Goal: Task Accomplishment & Management: Manage account settings

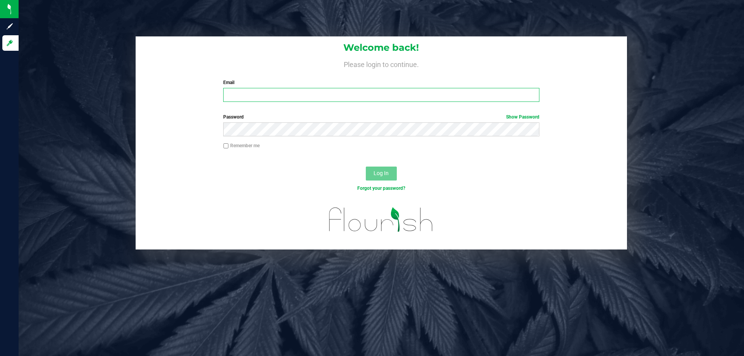
click at [274, 93] on input "Email" at bounding box center [381, 95] width 316 height 14
type input "[EMAIL_ADDRESS][DOMAIN_NAME]"
click at [366, 167] on button "Log In" at bounding box center [381, 174] width 31 height 14
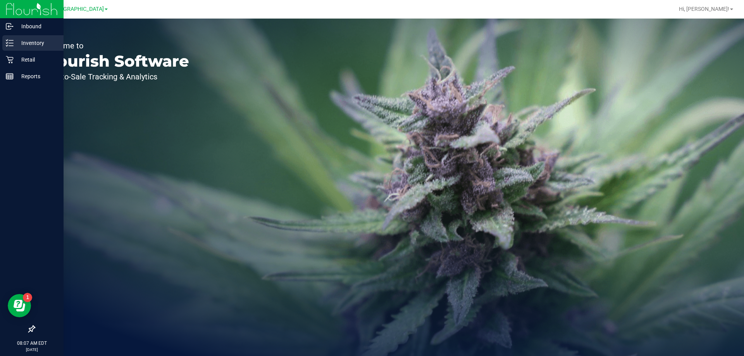
click at [16, 43] on p "Inventory" at bounding box center [37, 42] width 46 height 9
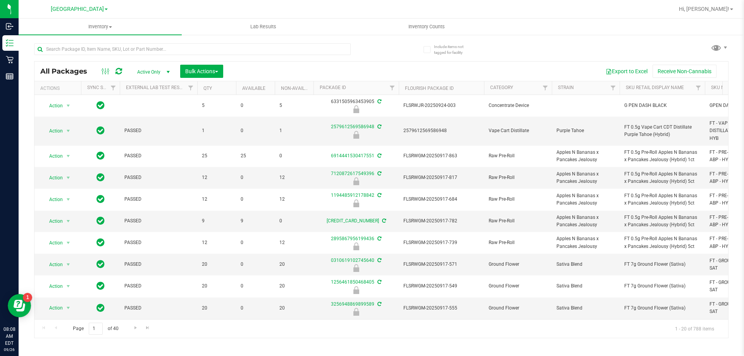
click at [394, 58] on div "All Packages Active Only Active Only Lab Samples Locked All External Internal B…" at bounding box center [381, 187] width 694 height 302
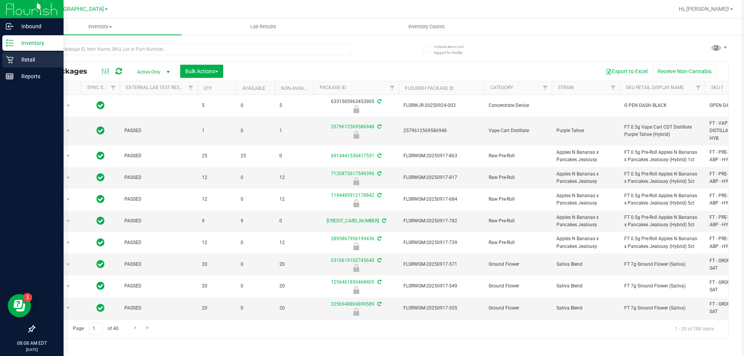
click at [22, 58] on p "Retail" at bounding box center [37, 59] width 46 height 9
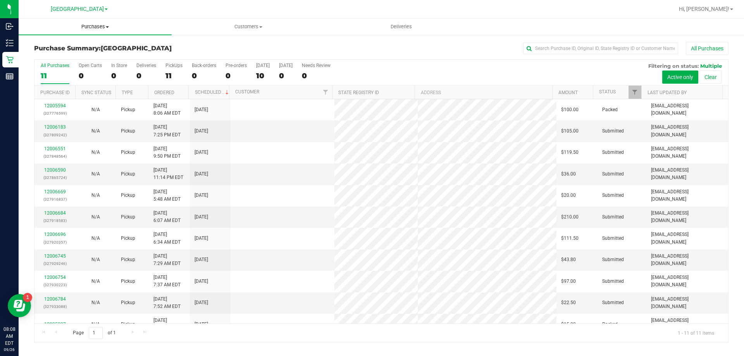
click at [113, 26] on span "Purchases" at bounding box center [95, 26] width 153 height 7
click at [102, 56] on li "Fulfillment" at bounding box center [95, 56] width 153 height 9
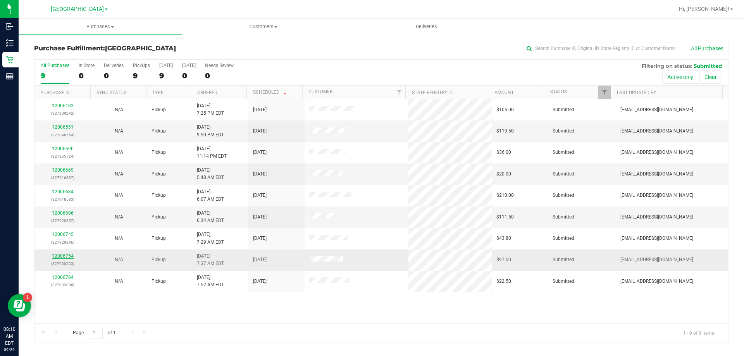
click at [58, 256] on link "12006754" at bounding box center [63, 255] width 22 height 5
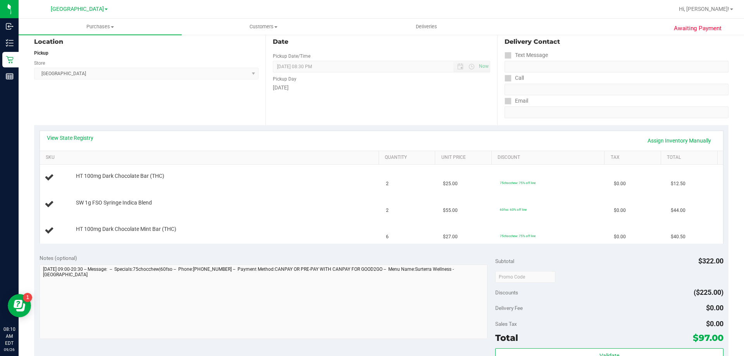
scroll to position [77, 0]
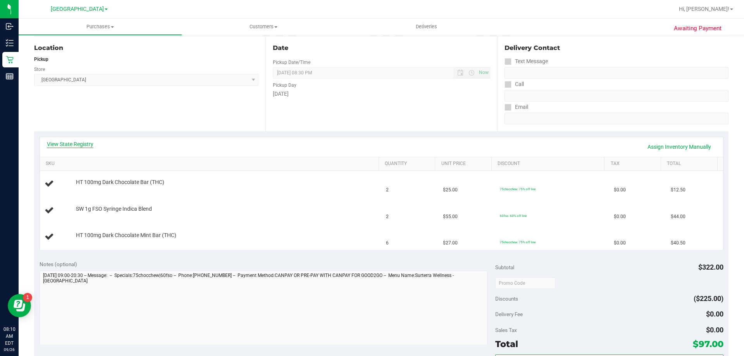
click at [84, 142] on link "View State Registry" at bounding box center [70, 144] width 46 height 8
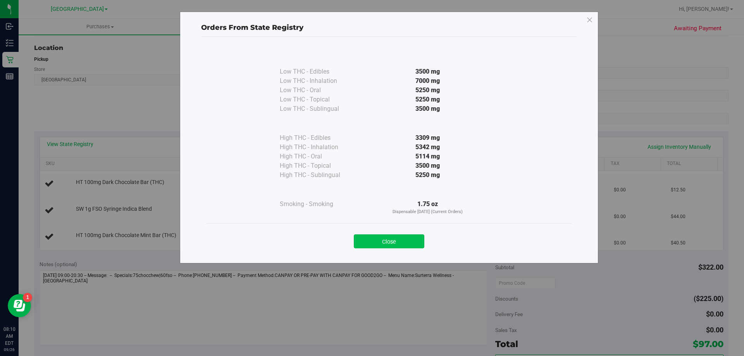
click at [385, 244] on button "Close" at bounding box center [389, 241] width 70 height 14
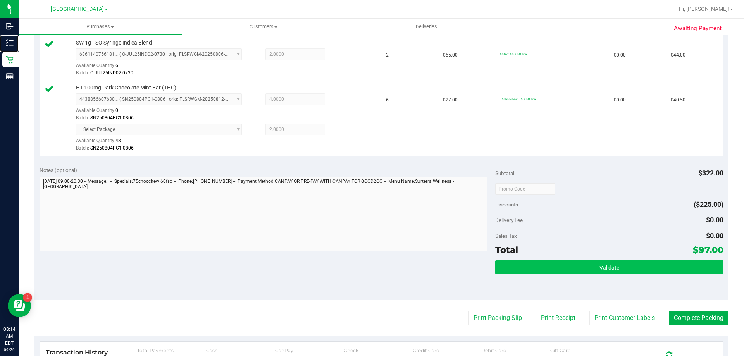
scroll to position [271, 0]
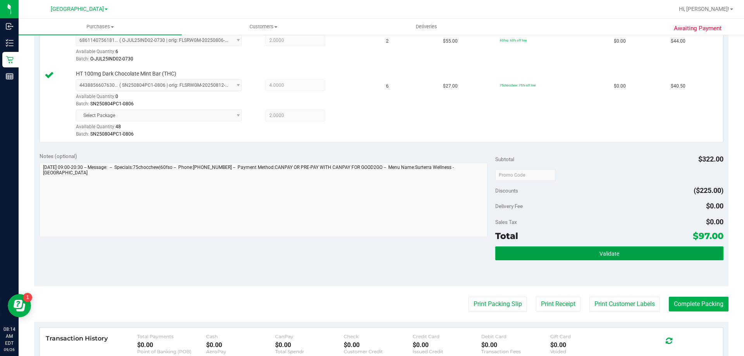
click at [577, 251] on button "Validate" at bounding box center [609, 253] width 228 height 14
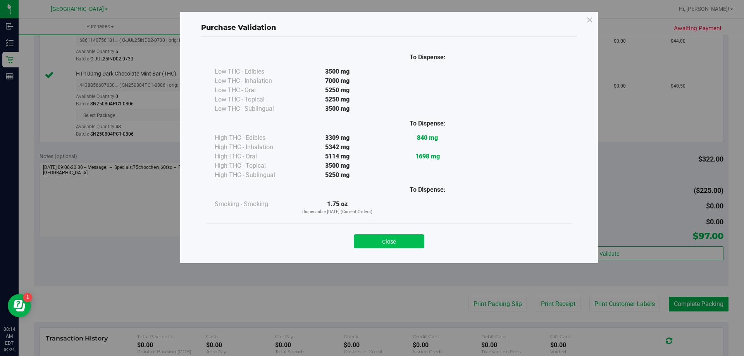
click at [392, 241] on button "Close" at bounding box center [389, 241] width 70 height 14
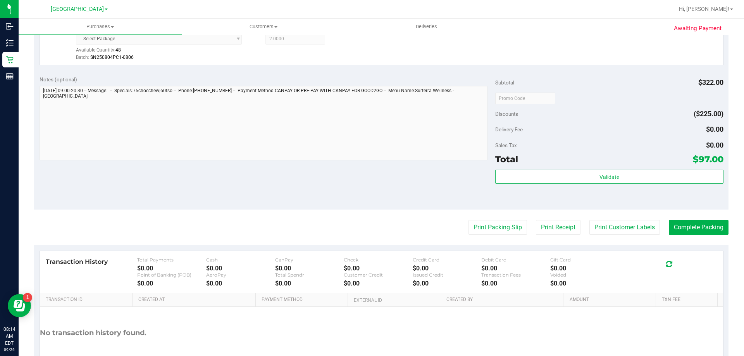
scroll to position [349, 0]
click at [499, 227] on button "Print Packing Slip" at bounding box center [497, 226] width 58 height 15
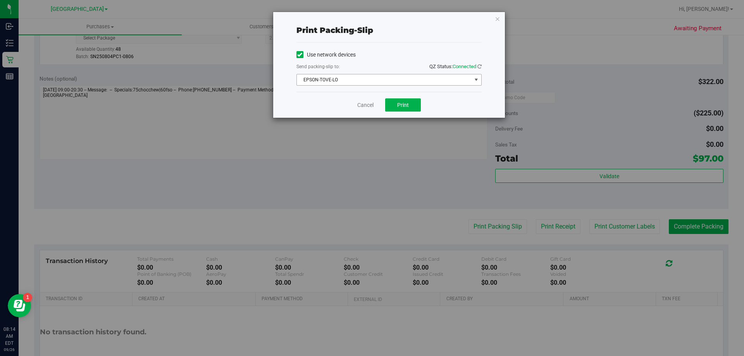
click at [402, 83] on span "EPSON-TOVE-LO" at bounding box center [384, 79] width 175 height 11
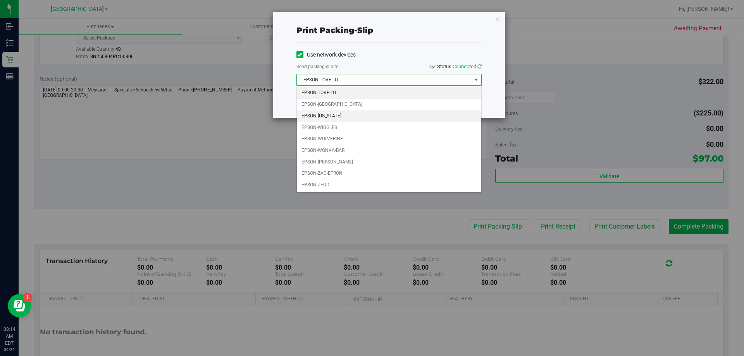
click at [366, 118] on li "EPSON-VERMONT" at bounding box center [389, 116] width 184 height 12
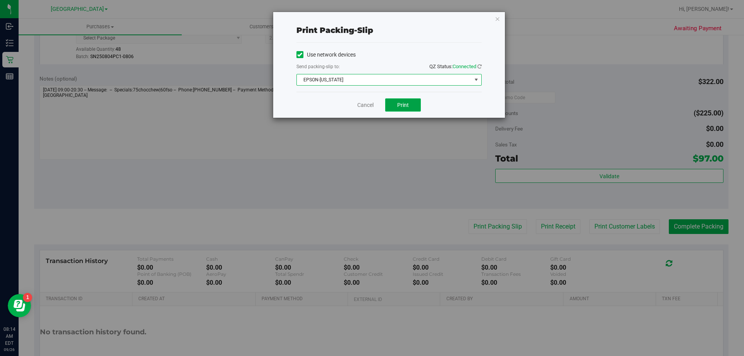
click at [394, 100] on button "Print" at bounding box center [403, 104] width 36 height 13
click at [358, 102] on link "Cancel" at bounding box center [365, 105] width 16 height 8
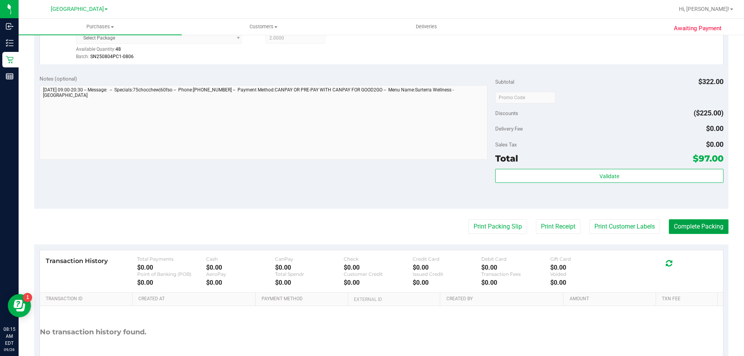
click at [698, 223] on button "Complete Packing" at bounding box center [698, 226] width 60 height 15
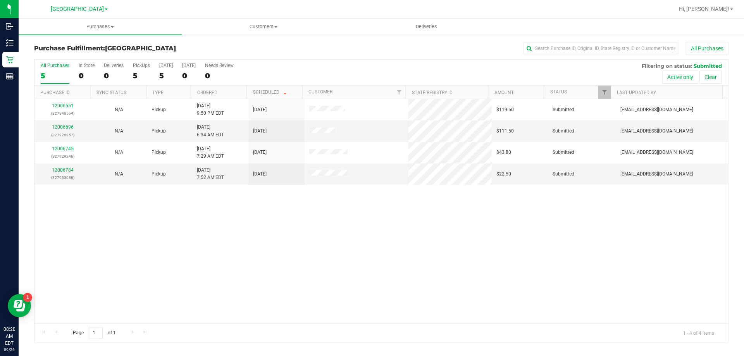
click at [374, 42] on div "All Purchases" at bounding box center [496, 48] width 463 height 13
click at [65, 164] on td "12006784 (327933088)" at bounding box center [62, 173] width 56 height 21
click at [66, 172] on link "12006784" at bounding box center [63, 169] width 22 height 5
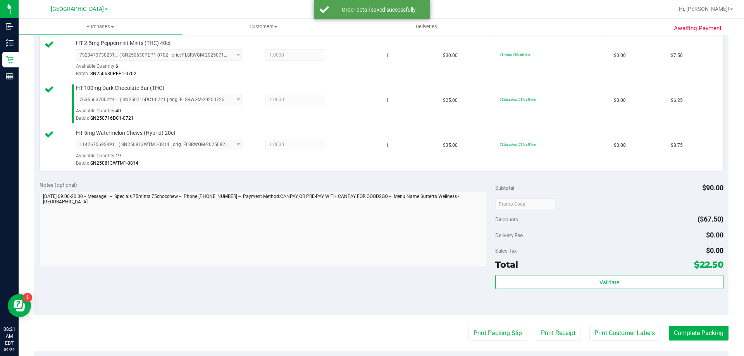
scroll to position [271, 0]
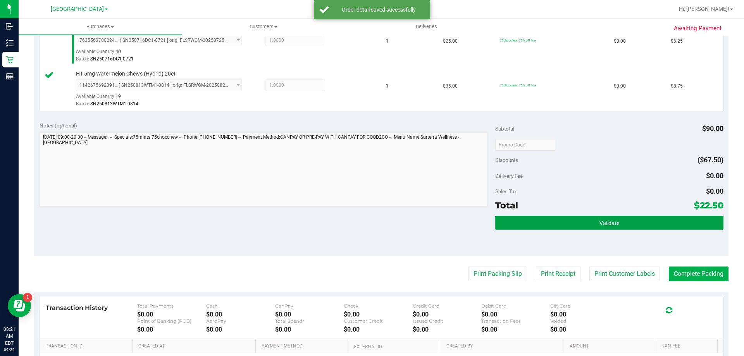
click at [612, 227] on button "Validate" at bounding box center [609, 223] width 228 height 14
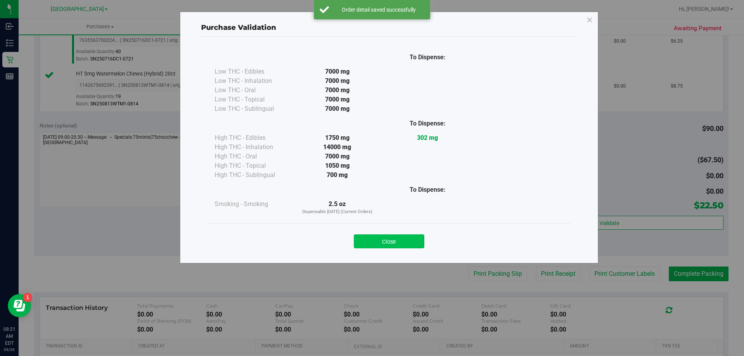
click at [405, 243] on button "Close" at bounding box center [389, 241] width 70 height 14
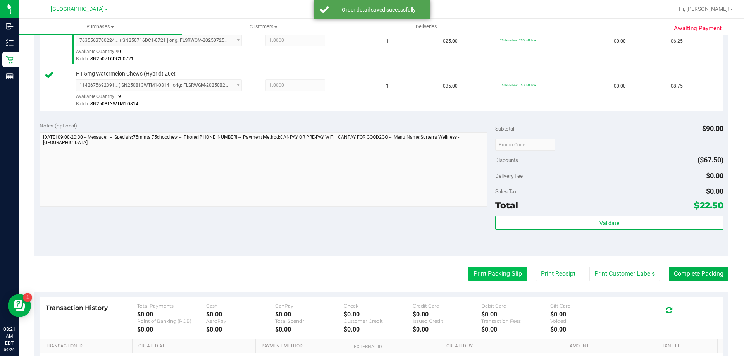
click at [468, 277] on button "Print Packing Slip" at bounding box center [497, 273] width 58 height 15
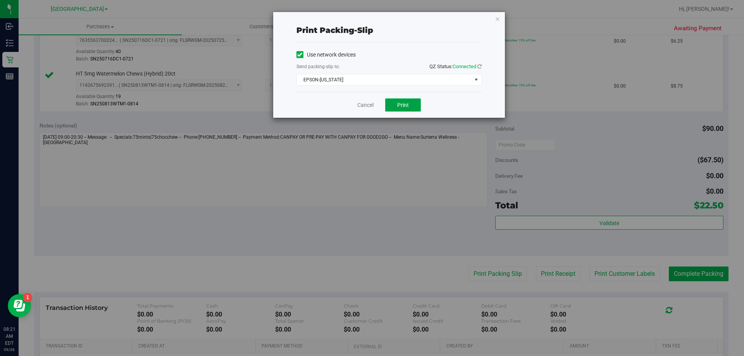
click at [397, 104] on button "Print" at bounding box center [403, 104] width 36 height 13
click at [364, 105] on link "Cancel" at bounding box center [365, 105] width 16 height 8
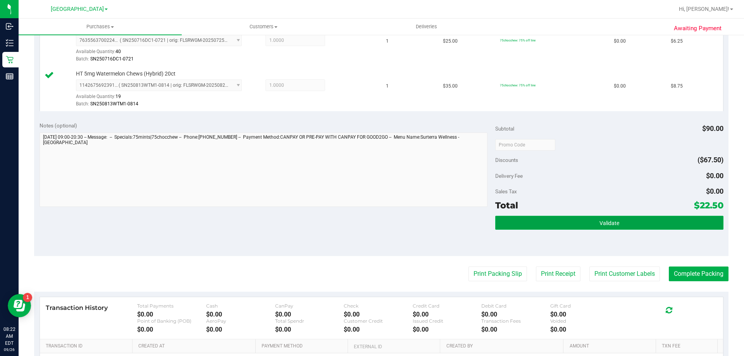
click at [631, 224] on button "Validate" at bounding box center [609, 223] width 228 height 14
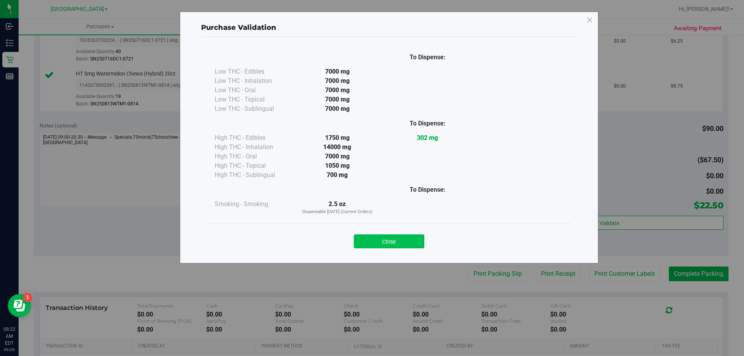
click at [394, 243] on button "Close" at bounding box center [389, 241] width 70 height 14
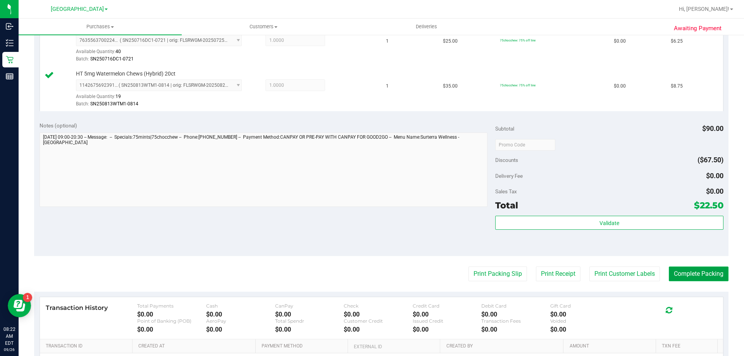
click at [674, 272] on button "Complete Packing" at bounding box center [698, 273] width 60 height 15
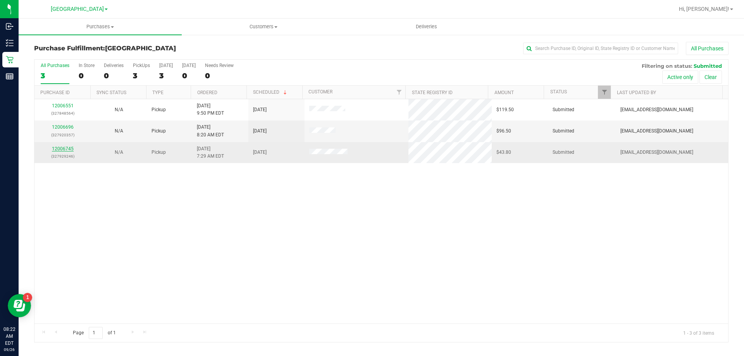
click at [65, 151] on link "12006745" at bounding box center [63, 148] width 22 height 5
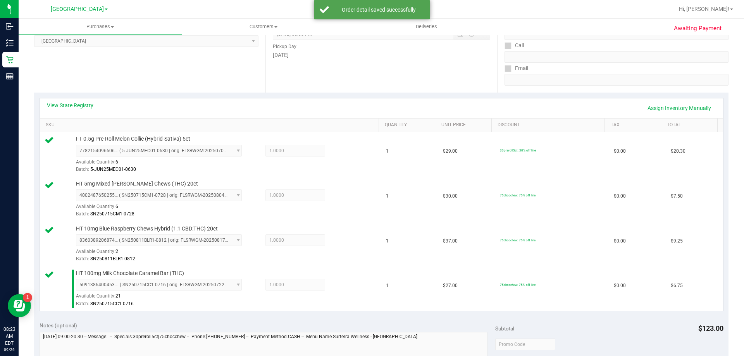
scroll to position [271, 0]
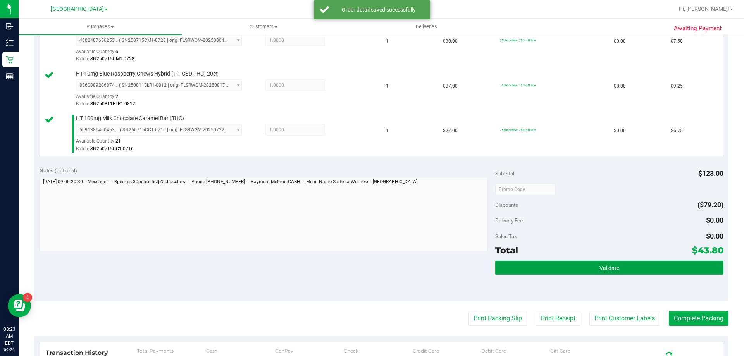
click at [527, 265] on button "Validate" at bounding box center [609, 268] width 228 height 14
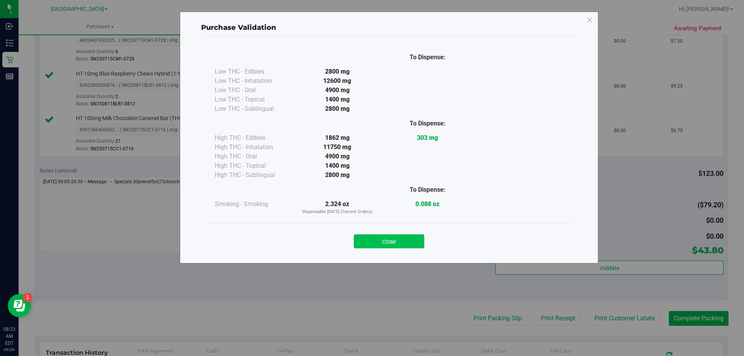
click at [397, 235] on button "Close" at bounding box center [389, 241] width 70 height 14
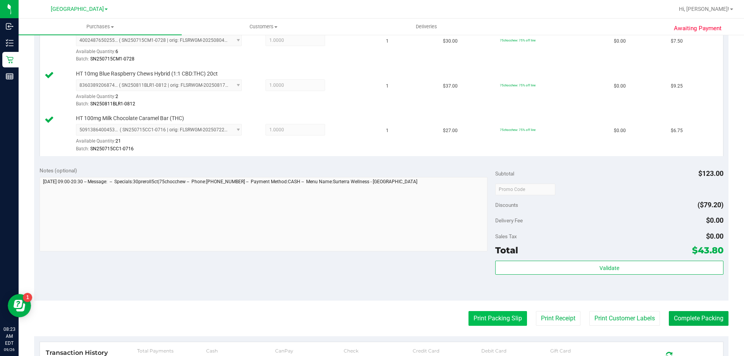
click at [481, 314] on button "Print Packing Slip" at bounding box center [497, 318] width 58 height 15
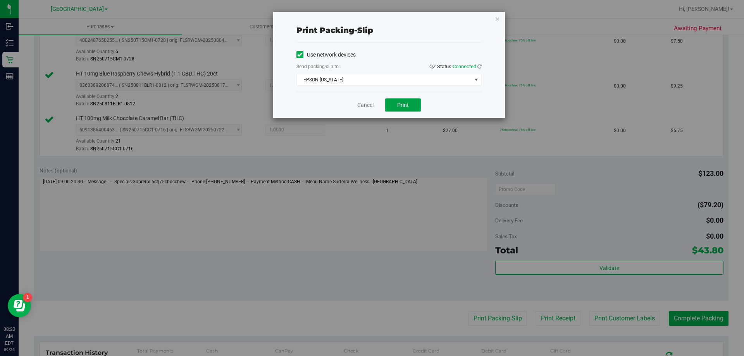
click at [401, 106] on span "Print" at bounding box center [403, 105] width 12 height 6
click at [365, 103] on link "Cancel" at bounding box center [365, 105] width 16 height 8
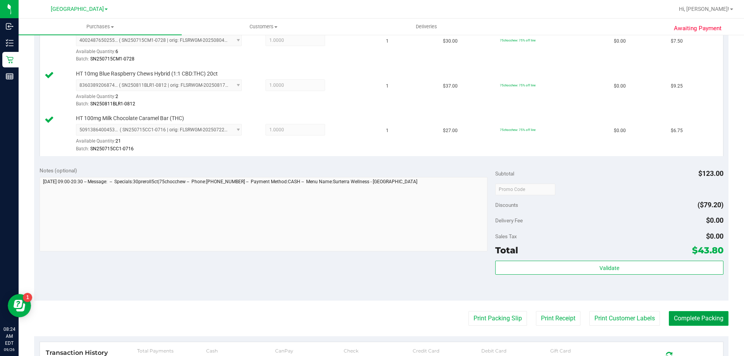
click at [681, 314] on button "Complete Packing" at bounding box center [698, 318] width 60 height 15
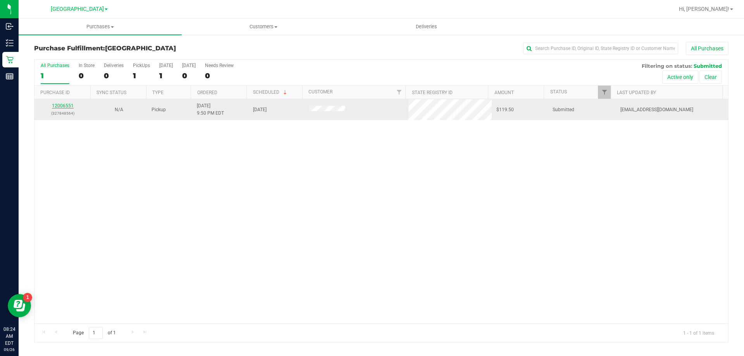
click at [65, 103] on link "12006551" at bounding box center [63, 105] width 22 height 5
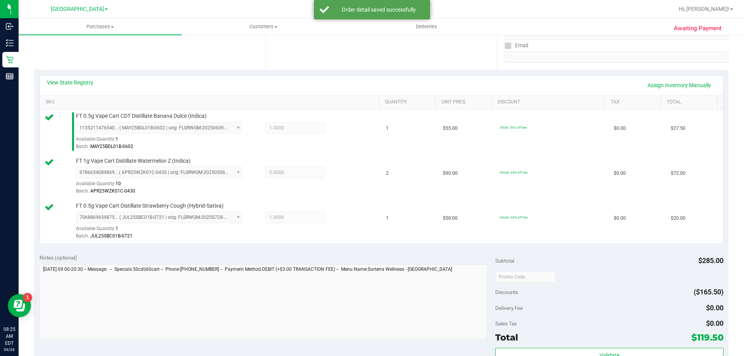
scroll to position [194, 0]
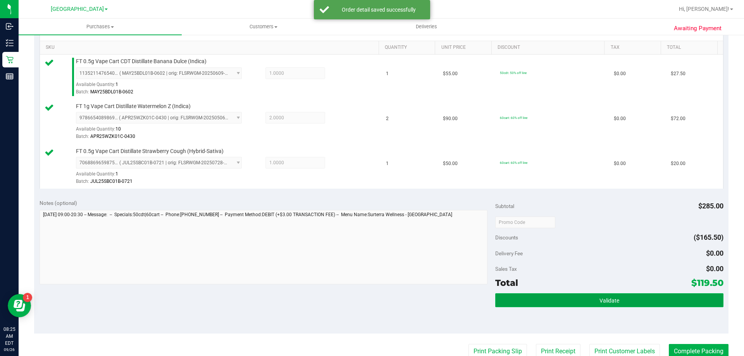
click at [560, 306] on button "Validate" at bounding box center [609, 300] width 228 height 14
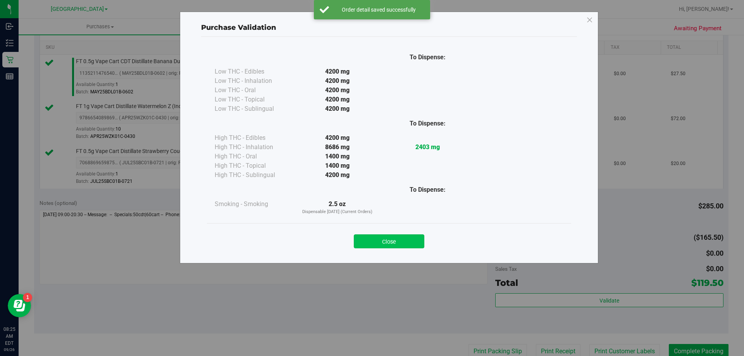
click at [398, 239] on button "Close" at bounding box center [389, 241] width 70 height 14
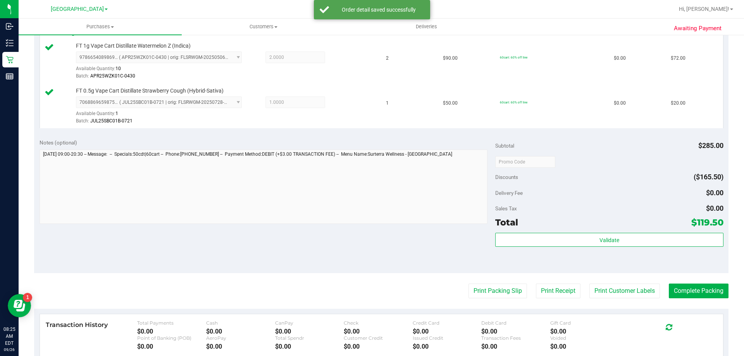
scroll to position [349, 0]
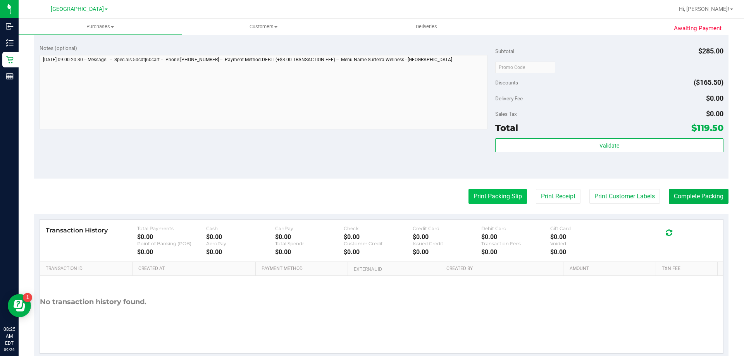
click at [490, 197] on button "Print Packing Slip" at bounding box center [497, 196] width 58 height 15
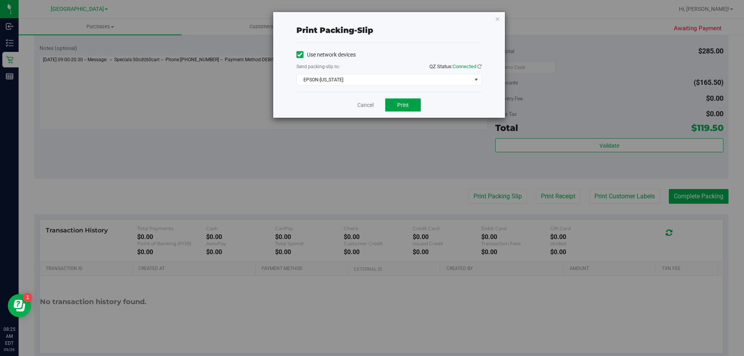
click at [398, 99] on button "Print" at bounding box center [403, 104] width 36 height 13
click at [371, 103] on link "Cancel" at bounding box center [365, 105] width 16 height 8
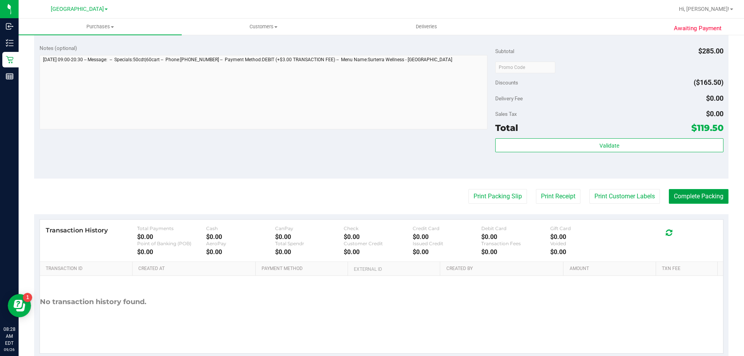
click at [691, 193] on button "Complete Packing" at bounding box center [698, 196] width 60 height 15
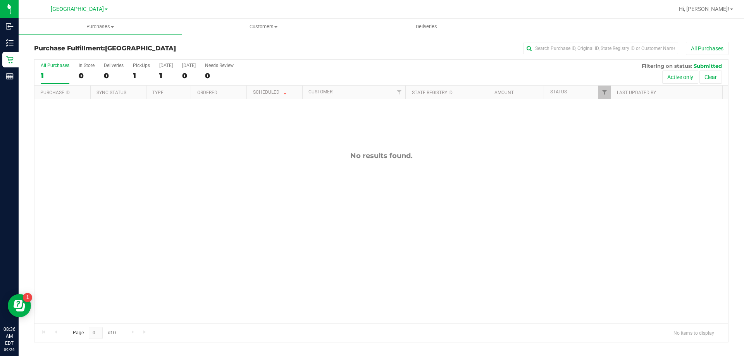
click at [466, 52] on div "All Purchases" at bounding box center [496, 48] width 463 height 13
click at [95, 26] on span "Purchases" at bounding box center [100, 26] width 163 height 7
click at [83, 57] on li "Fulfillment" at bounding box center [100, 56] width 163 height 9
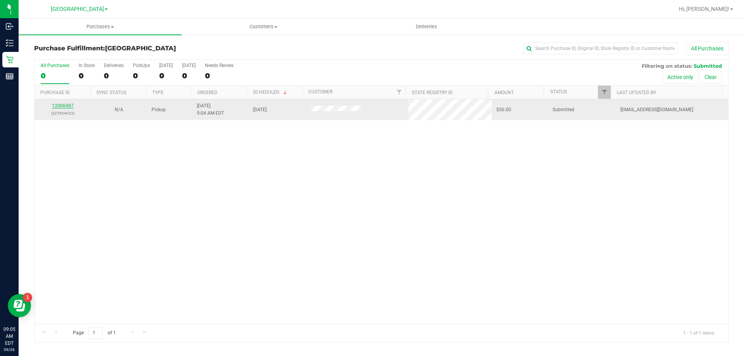
click at [70, 106] on link "12006987" at bounding box center [63, 105] width 22 height 5
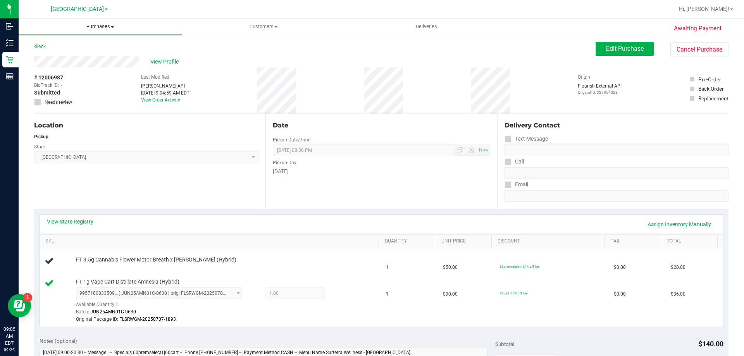
click at [105, 30] on uib-tab-heading "Purchases Summary of purchases Fulfillment All purchases" at bounding box center [100, 27] width 163 height 16
click at [93, 52] on li "Fulfillment" at bounding box center [100, 56] width 163 height 9
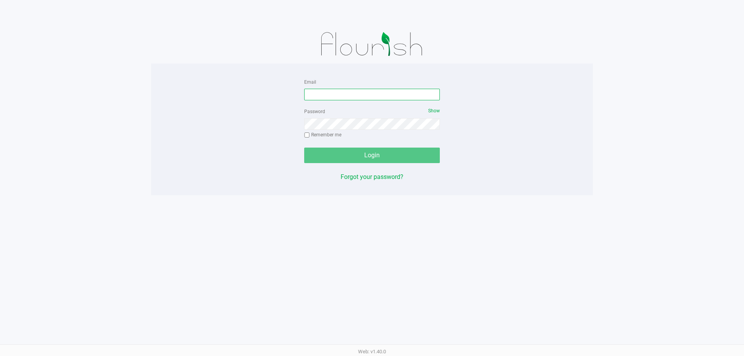
click at [343, 90] on input "Email" at bounding box center [372, 95] width 136 height 12
type input "[EMAIL_ADDRESS][DOMAIN_NAME]"
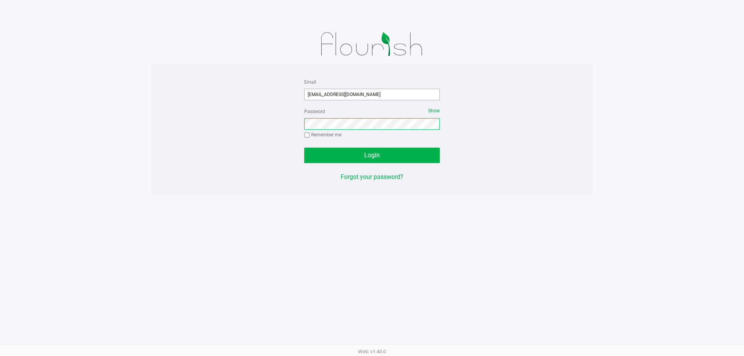
click at [304, 148] on button "Login" at bounding box center [372, 155] width 136 height 15
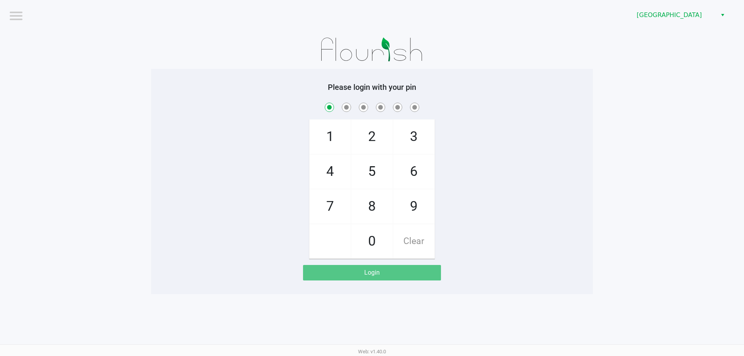
checkbox input "true"
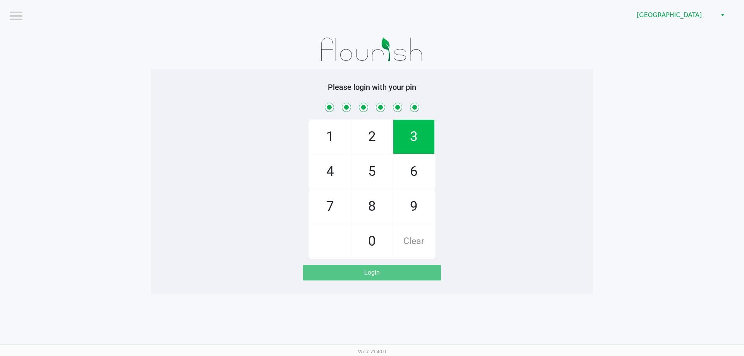
checkbox input "true"
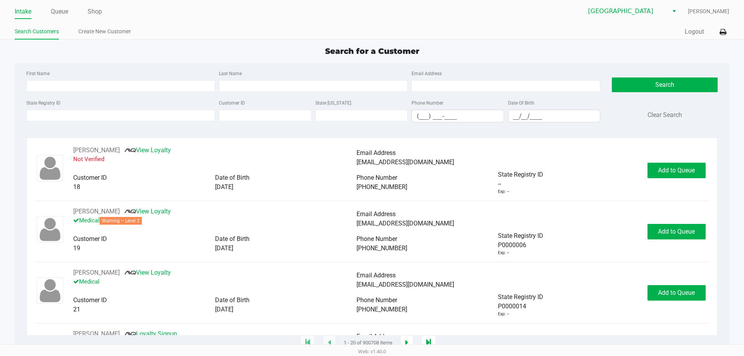
click at [153, 53] on div "Search for a Customer" at bounding box center [371, 51] width 725 height 12
click at [67, 14] on link "Queue" at bounding box center [59, 11] width 17 height 11
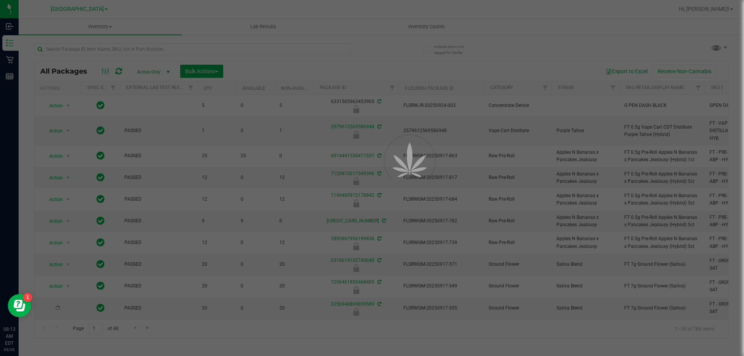
click at [163, 50] on div at bounding box center [372, 178] width 744 height 356
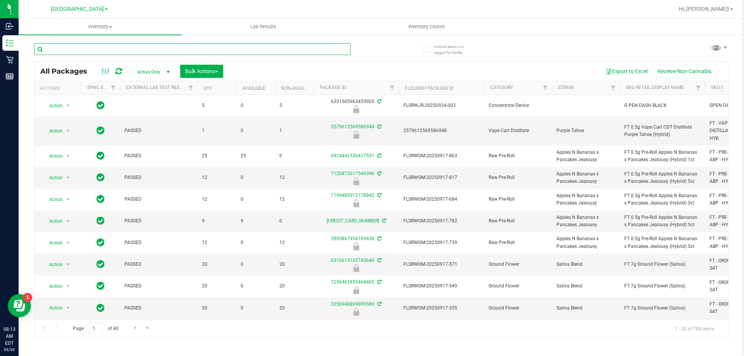
click at [163, 50] on input "text" at bounding box center [192, 49] width 316 height 12
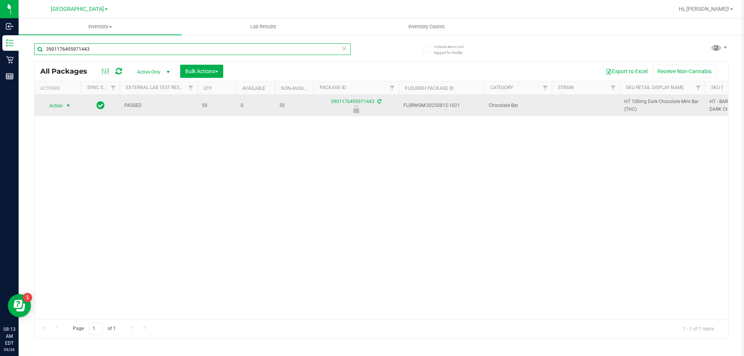
type input "3901176495971443"
click at [62, 109] on span "Action" at bounding box center [52, 105] width 21 height 11
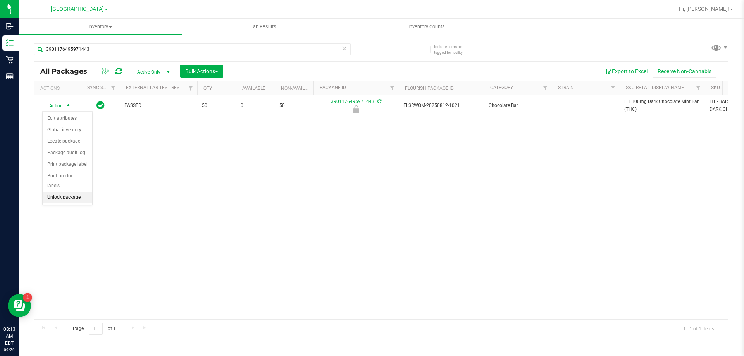
click at [80, 192] on li "Unlock package" at bounding box center [68, 198] width 50 height 12
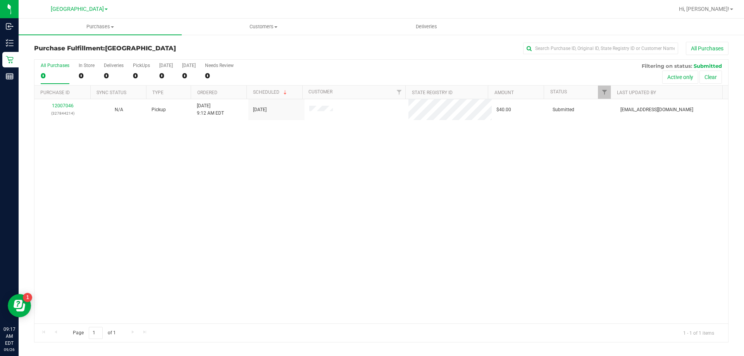
click at [287, 48] on div "All Purchases" at bounding box center [496, 48] width 463 height 13
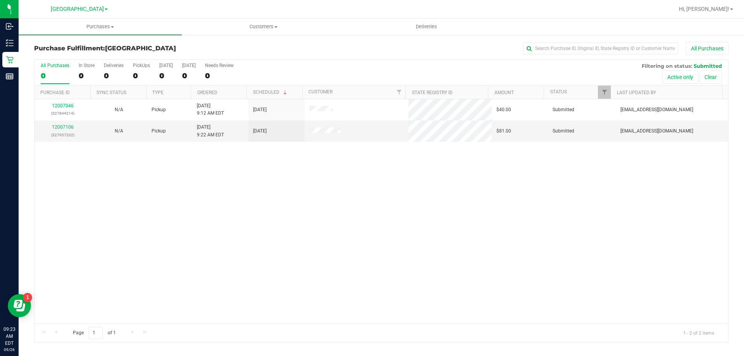
click at [148, 9] on div at bounding box center [406, 9] width 535 height 15
click at [69, 127] on link "12007106" at bounding box center [63, 126] width 22 height 5
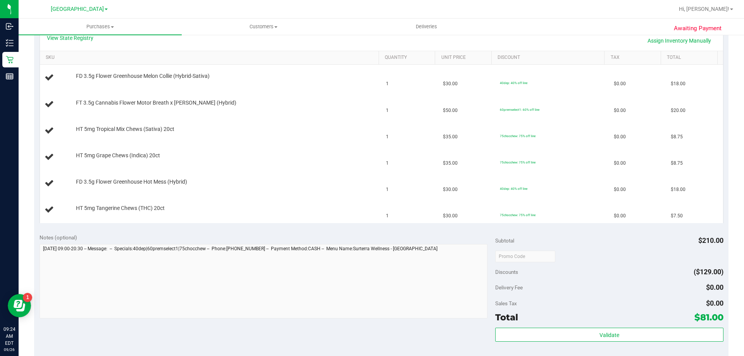
scroll to position [232, 0]
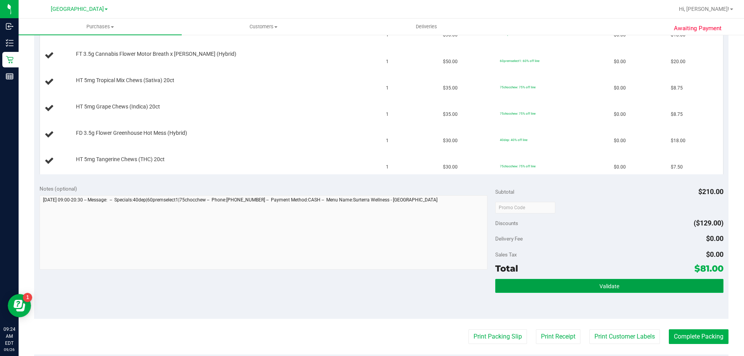
click at [586, 281] on button "Validate" at bounding box center [609, 286] width 228 height 14
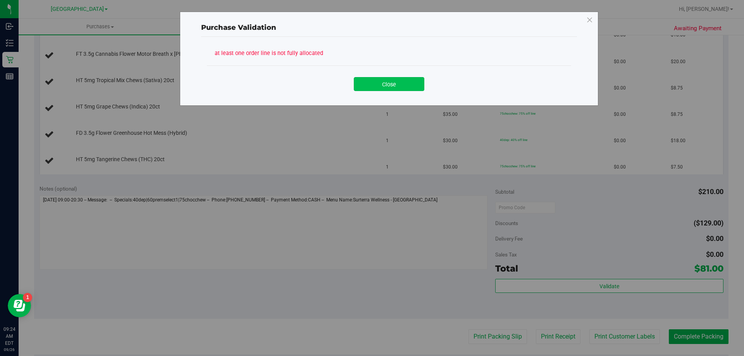
click at [388, 90] on button "Close" at bounding box center [389, 84] width 70 height 14
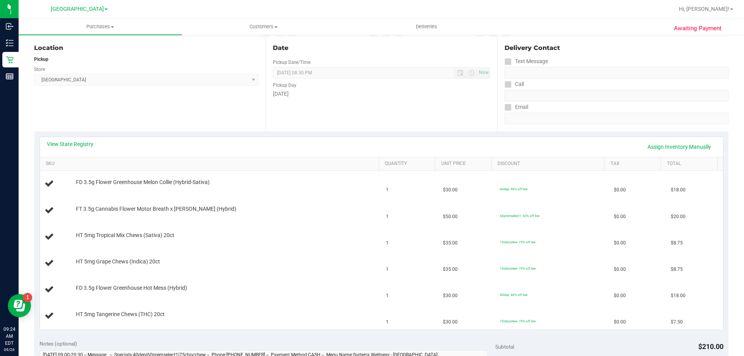
scroll to position [0, 0]
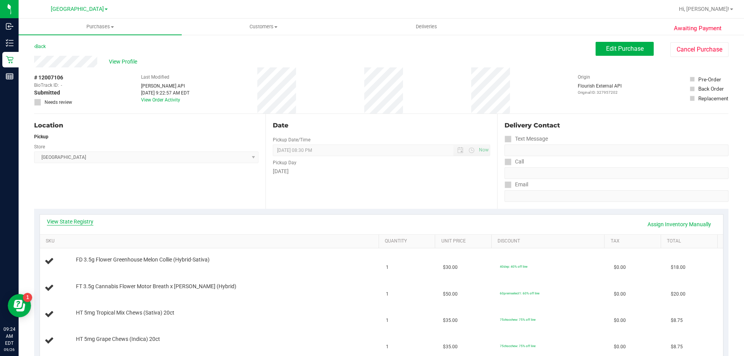
click at [65, 218] on link "View State Registry" at bounding box center [70, 222] width 46 height 8
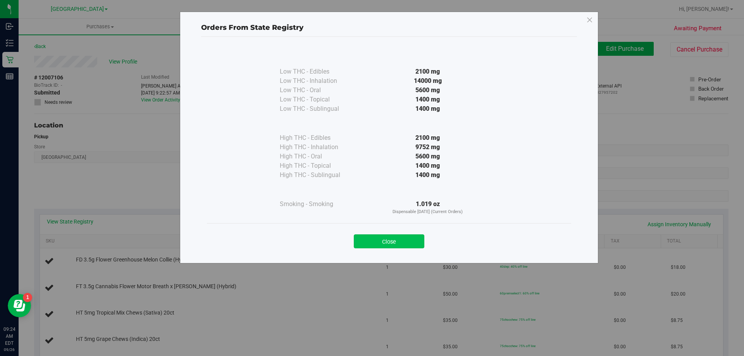
click at [371, 242] on button "Close" at bounding box center [389, 241] width 70 height 14
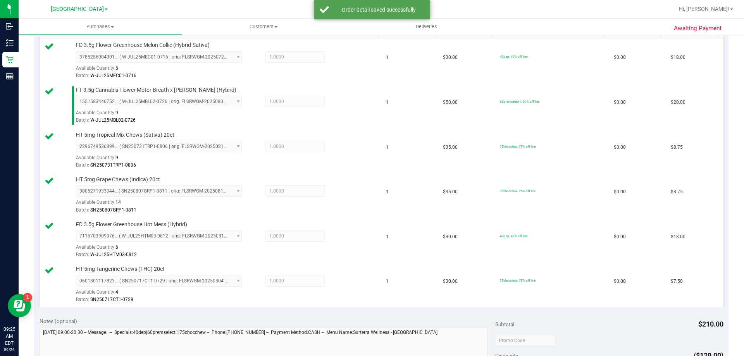
scroll to position [310, 0]
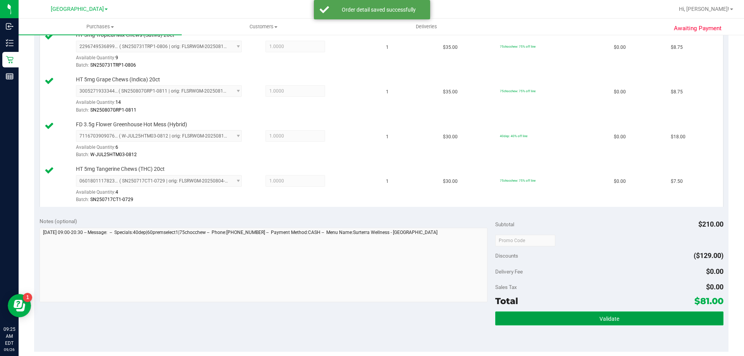
click at [536, 313] on button "Validate" at bounding box center [609, 318] width 228 height 14
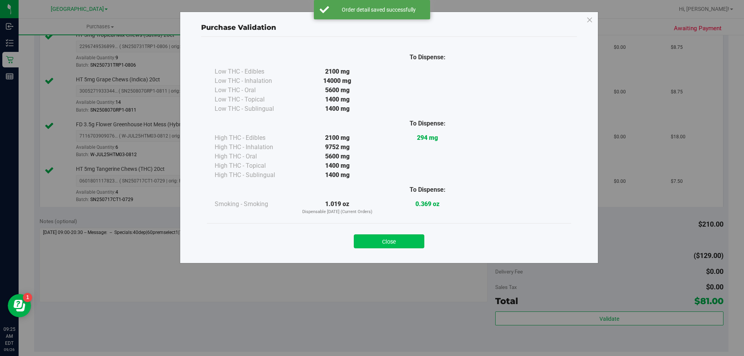
click at [375, 243] on button "Close" at bounding box center [389, 241] width 70 height 14
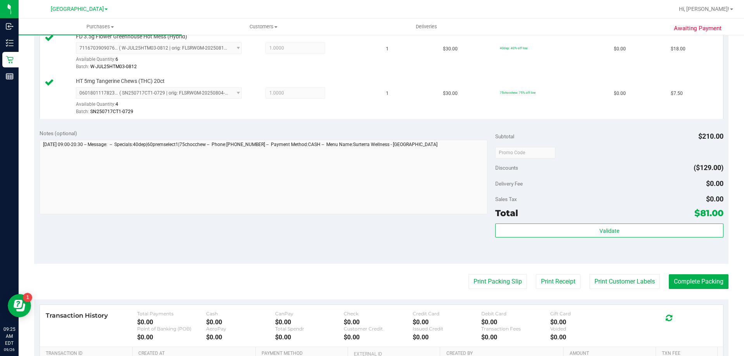
scroll to position [501, 0]
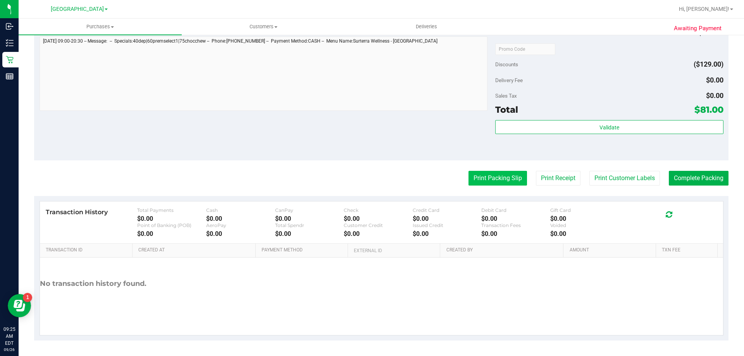
click at [497, 177] on button "Print Packing Slip" at bounding box center [497, 178] width 58 height 15
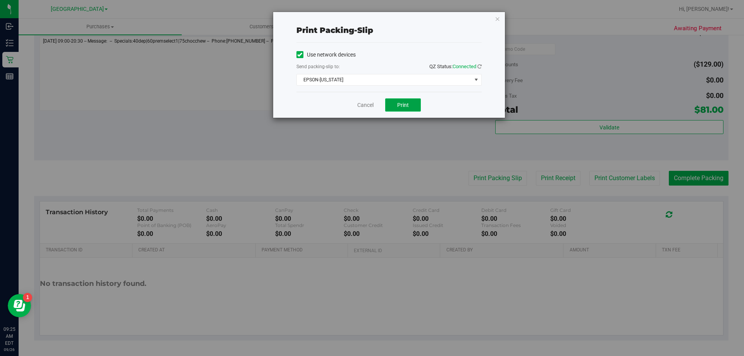
click at [401, 103] on span "Print" at bounding box center [403, 105] width 12 height 6
click at [358, 104] on link "Cancel" at bounding box center [365, 105] width 16 height 8
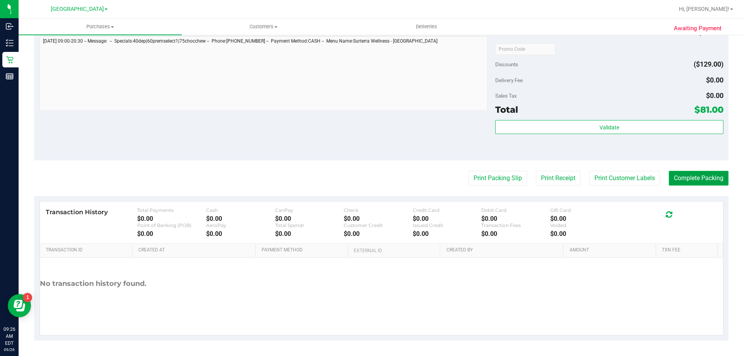
click at [696, 181] on button "Complete Packing" at bounding box center [698, 178] width 60 height 15
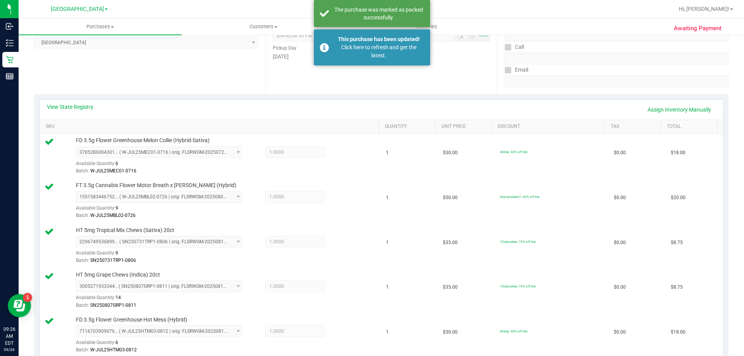
scroll to position [114, 0]
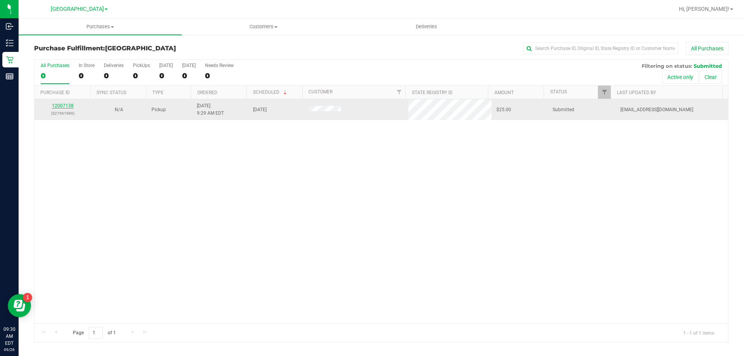
click at [71, 104] on link "12007138" at bounding box center [63, 105] width 22 height 5
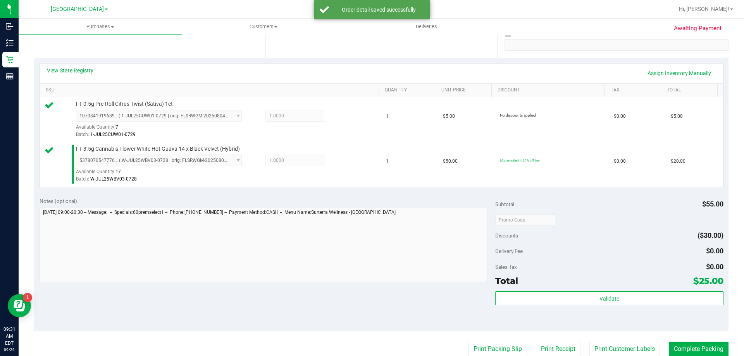
scroll to position [232, 0]
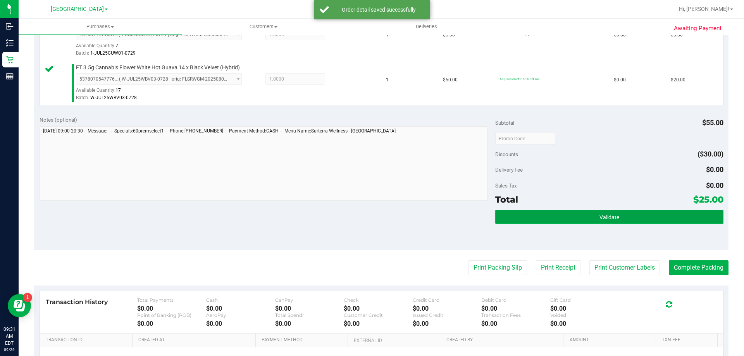
click at [555, 222] on button "Validate" at bounding box center [609, 217] width 228 height 14
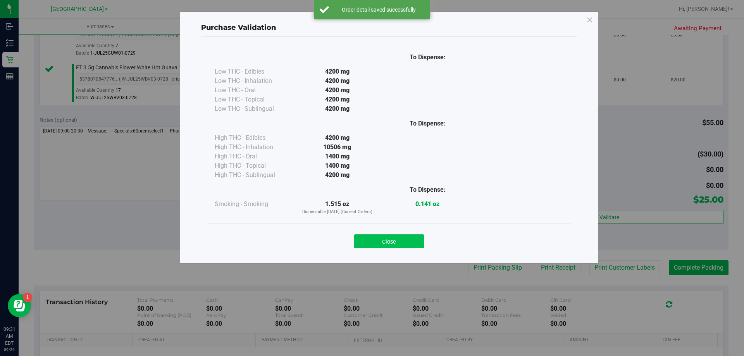
click at [407, 238] on button "Close" at bounding box center [389, 241] width 70 height 14
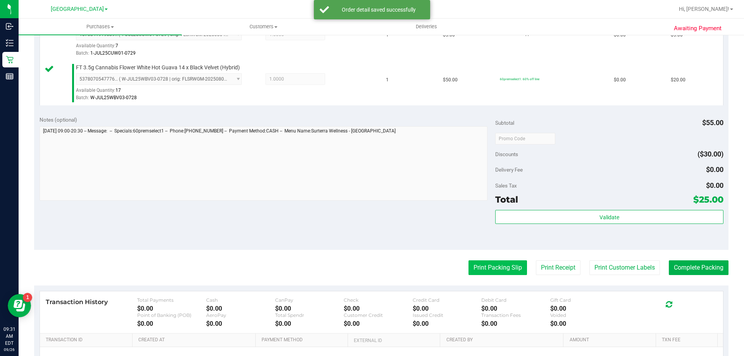
click at [485, 263] on button "Print Packing Slip" at bounding box center [497, 267] width 58 height 15
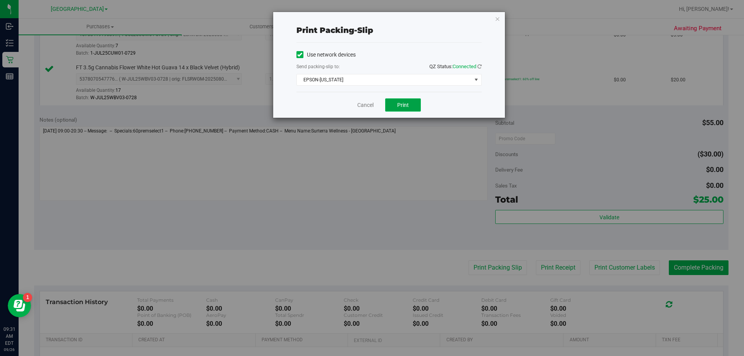
click at [400, 108] on span "Print" at bounding box center [403, 105] width 12 height 6
click at [361, 100] on div "Cancel Print" at bounding box center [388, 105] width 185 height 26
click at [363, 102] on link "Cancel" at bounding box center [365, 105] width 16 height 8
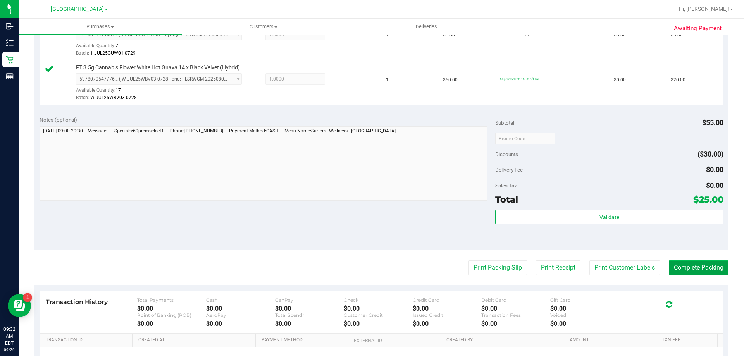
click at [677, 269] on button "Complete Packing" at bounding box center [698, 267] width 60 height 15
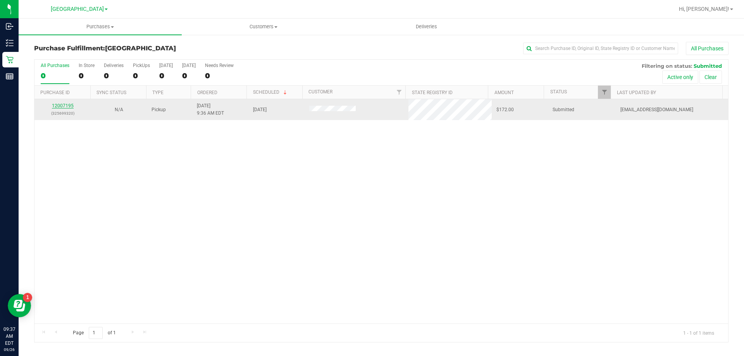
click at [70, 103] on link "12007195" at bounding box center [63, 105] width 22 height 5
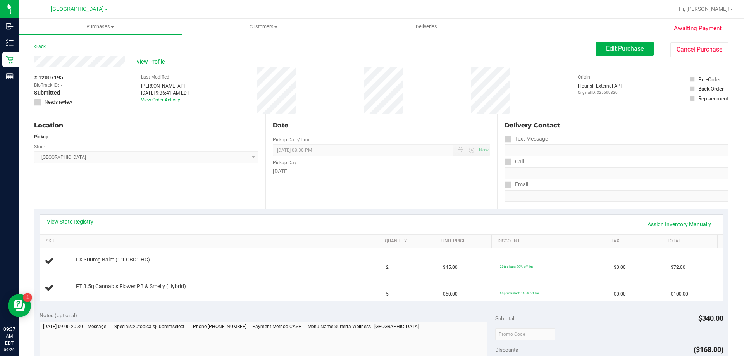
click at [84, 225] on div "View State Registry Assign Inventory Manually" at bounding box center [381, 224] width 669 height 13
click at [84, 220] on link "View State Registry" at bounding box center [70, 222] width 46 height 8
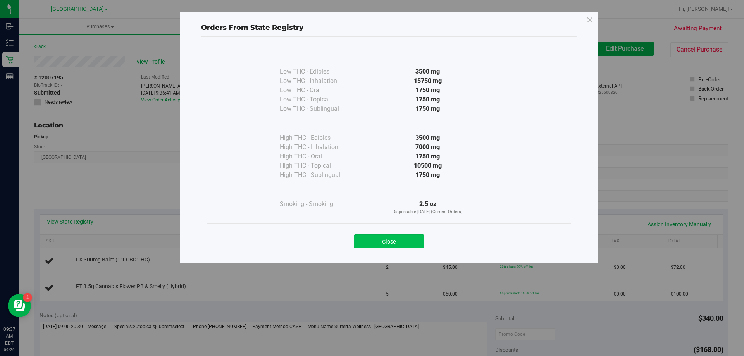
click at [363, 239] on button "Close" at bounding box center [389, 241] width 70 height 14
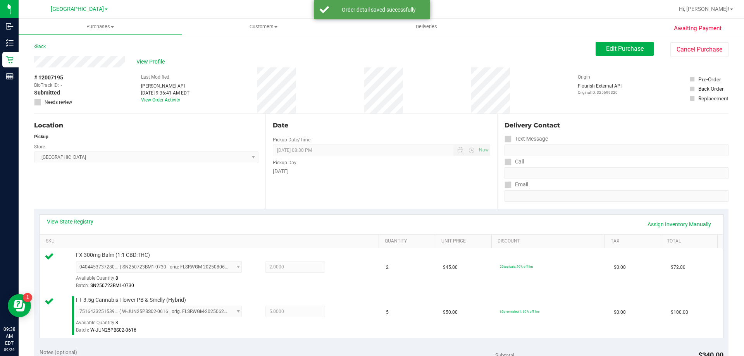
scroll to position [155, 0]
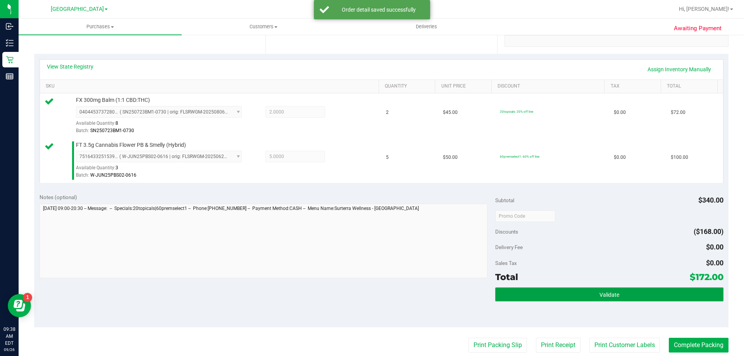
click at [565, 294] on button "Validate" at bounding box center [609, 294] width 228 height 14
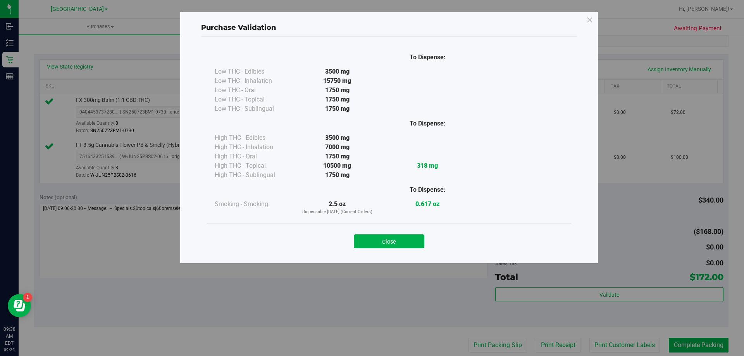
click at [418, 245] on button "Close" at bounding box center [389, 241] width 70 height 14
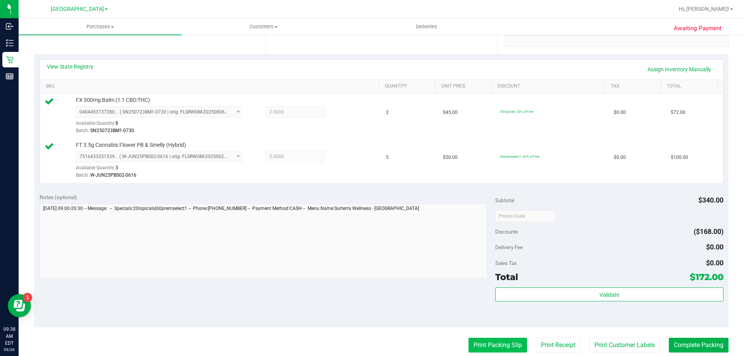
click at [493, 342] on button "Print Packing Slip" at bounding box center [497, 345] width 58 height 15
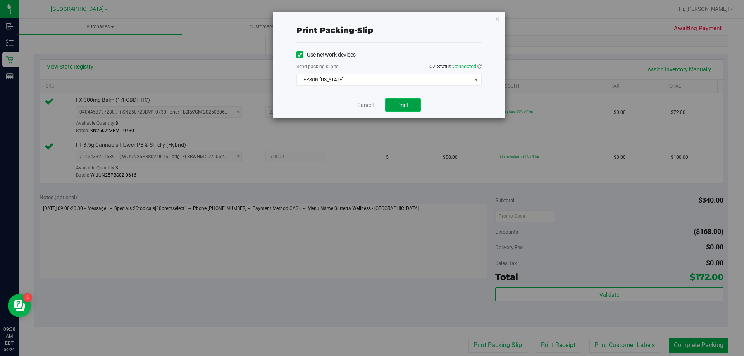
click at [400, 101] on button "Print" at bounding box center [403, 104] width 36 height 13
click at [359, 107] on link "Cancel" at bounding box center [365, 105] width 16 height 8
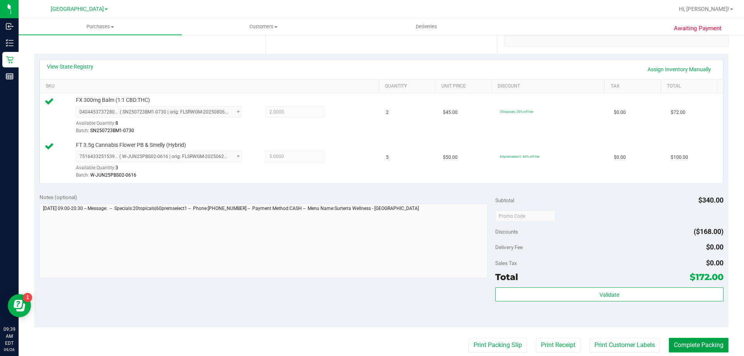
click at [685, 349] on button "Complete Packing" at bounding box center [698, 345] width 60 height 15
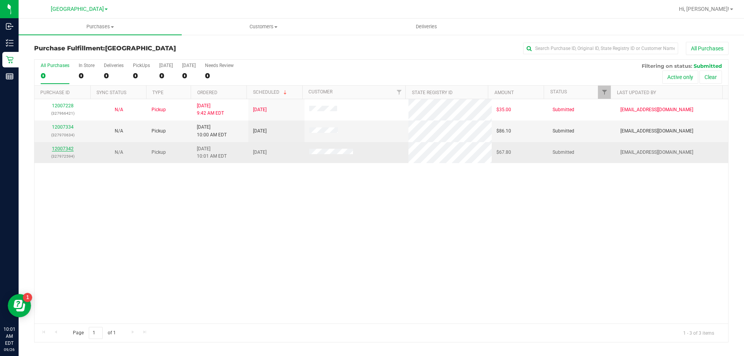
click at [62, 148] on link "12007342" at bounding box center [63, 148] width 22 height 5
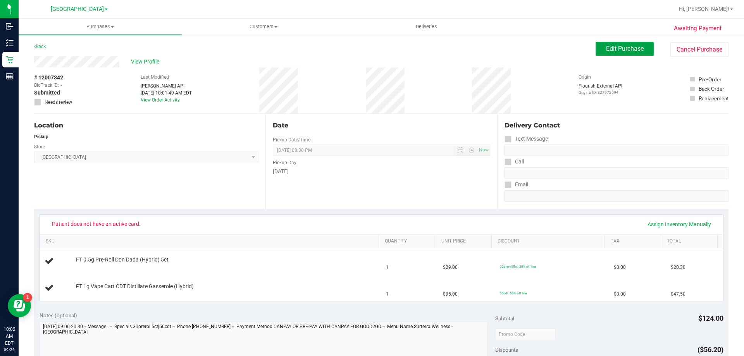
click at [619, 42] on button "Edit Purchase" at bounding box center [624, 49] width 58 height 14
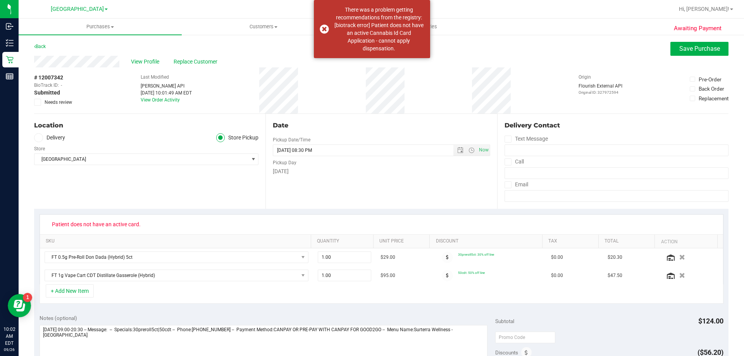
click at [40, 105] on span at bounding box center [37, 102] width 7 height 7
click at [0, 0] on input "Needs review" at bounding box center [0, 0] width 0 height 0
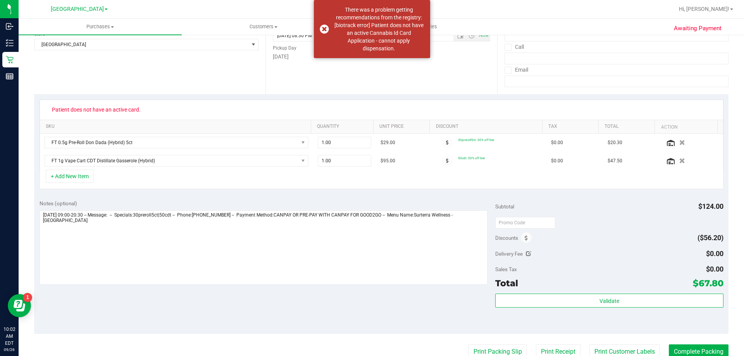
scroll to position [194, 0]
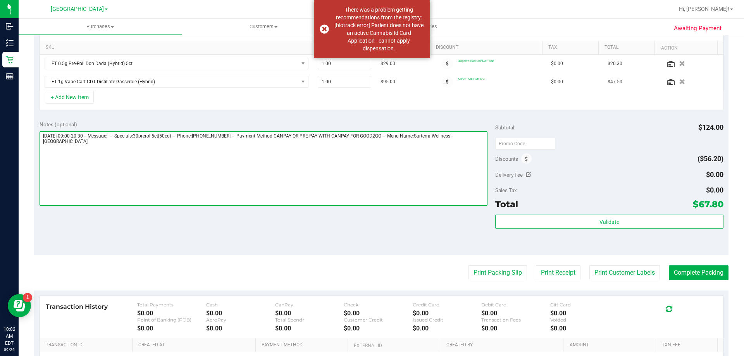
click at [356, 163] on textarea at bounding box center [264, 168] width 448 height 74
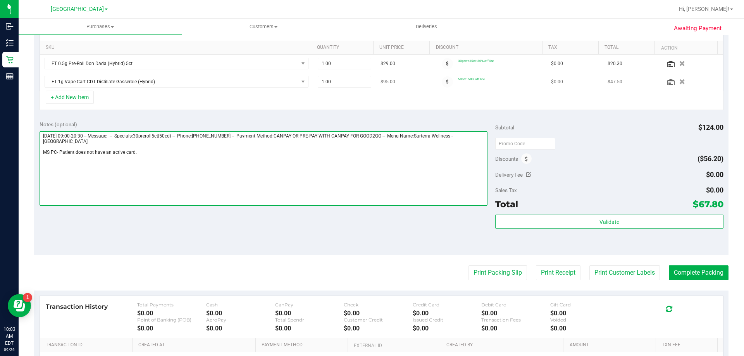
scroll to position [0, 0]
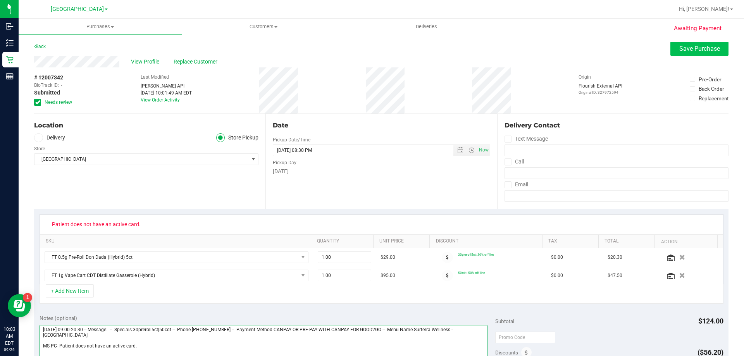
type textarea "Friday 09/26/2025 09:00-20:30 -- Message: -- Specials:30preroll5ct|50cdt -- Pho…"
click at [680, 50] on span "Save Purchase" at bounding box center [699, 48] width 41 height 7
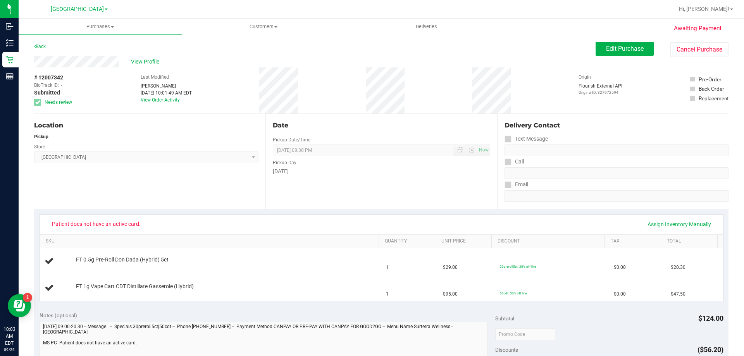
click at [189, 204] on div "Location Pickup Store Palm Coast WC Select Store Bonita Springs WC Boynton Beac…" at bounding box center [149, 161] width 231 height 95
drag, startPoint x: 65, startPoint y: 77, endPoint x: 38, endPoint y: 76, distance: 26.7
click at [38, 76] on div "# 12007342 BioTrack ID: - Submitted Needs review" at bounding box center [53, 90] width 39 height 32
copy div "12007342"
click at [204, 147] on div "Store" at bounding box center [146, 145] width 224 height 11
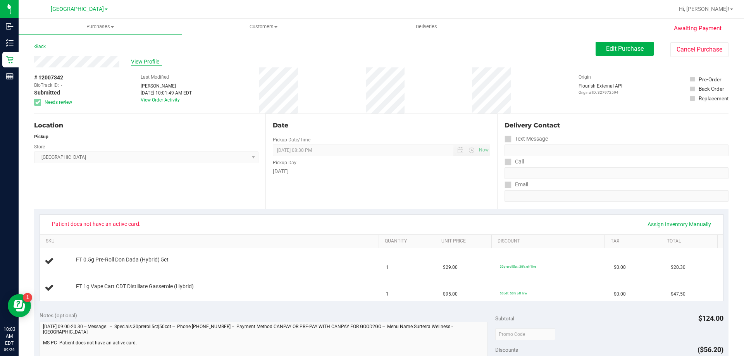
click at [136, 62] on span "View Profile" at bounding box center [146, 62] width 31 height 8
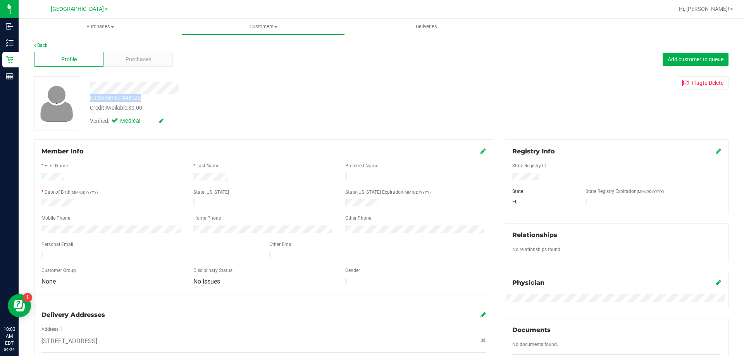
drag, startPoint x: 148, startPoint y: 99, endPoint x: 88, endPoint y: 97, distance: 60.1
click at [88, 97] on div "Customer ID: 348022 Credit Available: $0.00" at bounding box center [260, 103] width 353 height 18
copy div "Customer ID: 348022"
click at [280, 87] on div at bounding box center [260, 88] width 353 height 12
click at [242, 55] on div "Profile Purchases Add customer to queue" at bounding box center [381, 59] width 694 height 21
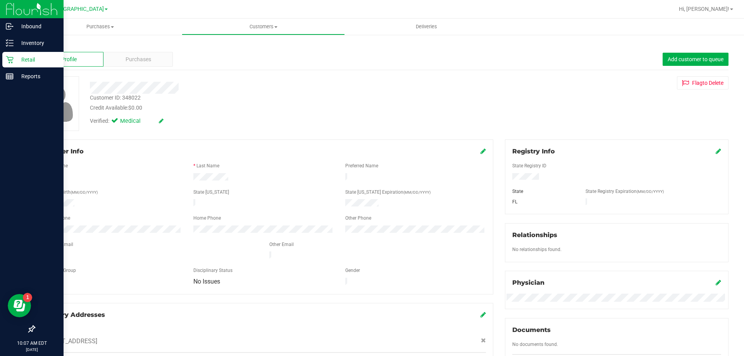
click at [7, 63] on icon at bounding box center [10, 60] width 8 height 8
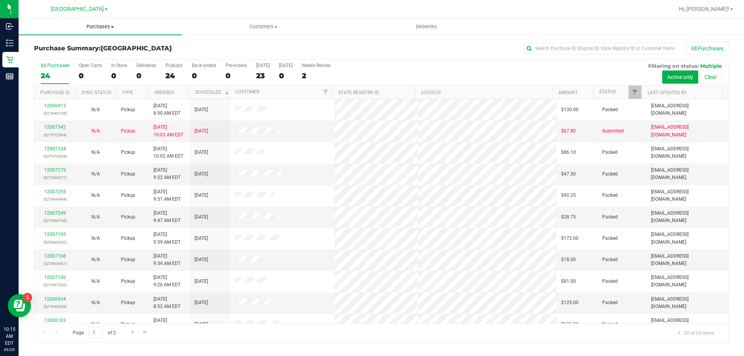
click at [114, 31] on uib-tab-heading "Purchases Summary of purchases Fulfillment All purchases" at bounding box center [100, 27] width 163 height 16
click at [104, 56] on li "Fulfillment" at bounding box center [100, 56] width 163 height 9
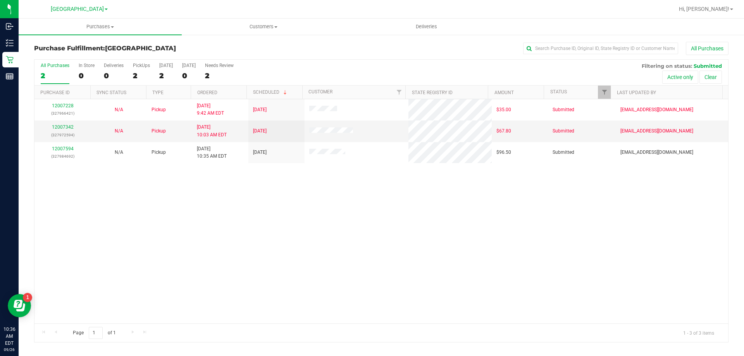
click at [247, 49] on h3 "Purchase Fulfillment: Palm Coast WC" at bounding box center [149, 48] width 231 height 7
click at [174, 12] on div at bounding box center [406, 9] width 535 height 15
